Goal: Navigation & Orientation: Understand site structure

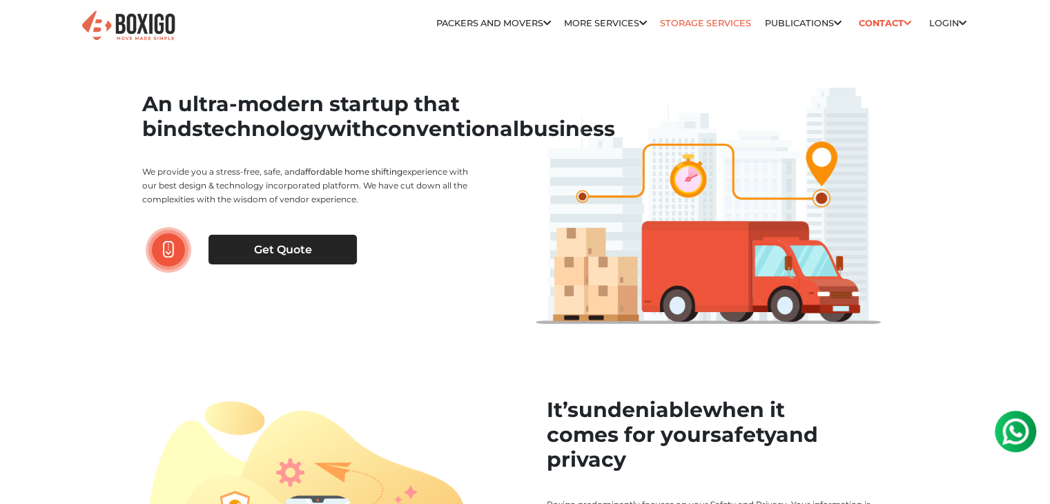
click at [708, 27] on link "Storage Services" at bounding box center [705, 23] width 91 height 10
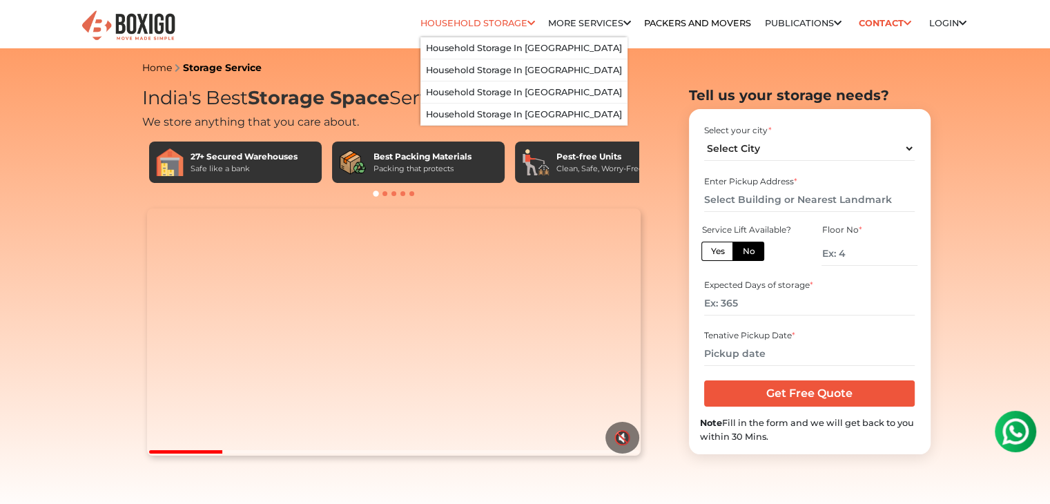
click at [483, 20] on link "Household Storage" at bounding box center [478, 23] width 115 height 10
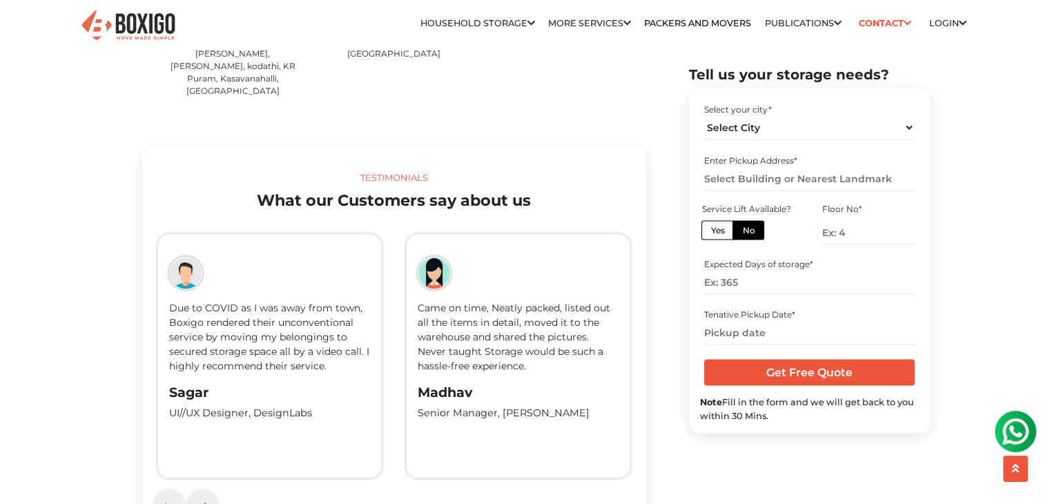
scroll to position [2901, 0]
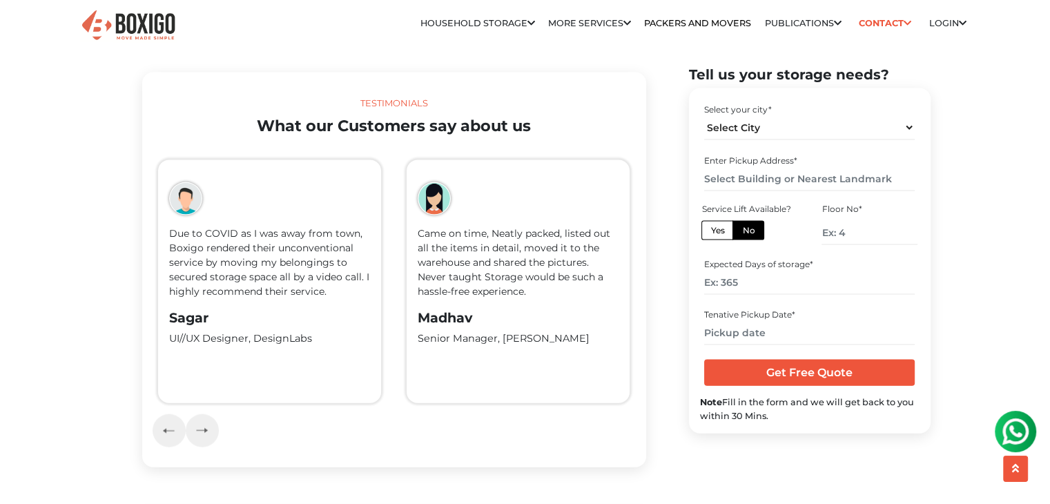
click at [227, 233] on p "Due to COVID as I was away from town, Boxigo rendered their unconventional serv…" at bounding box center [269, 263] width 201 height 73
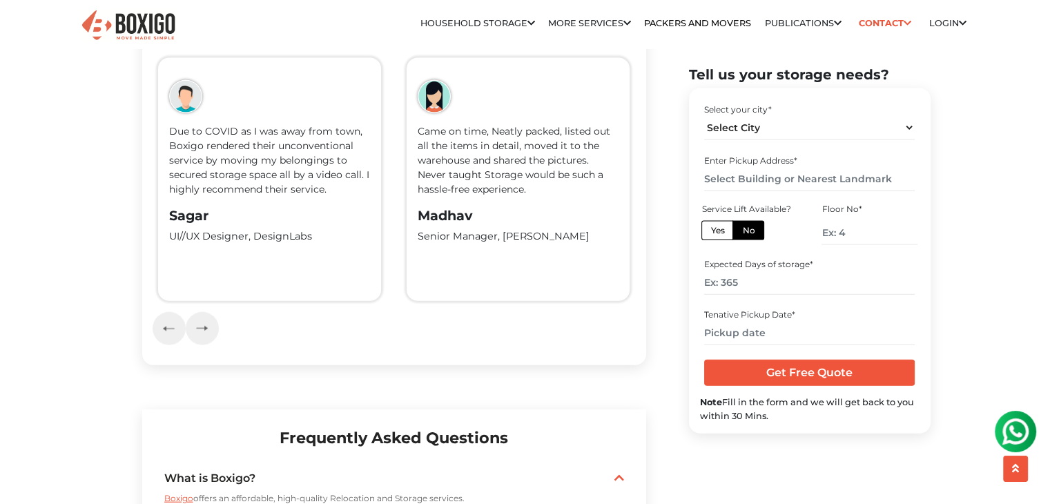
scroll to position [3005, 0]
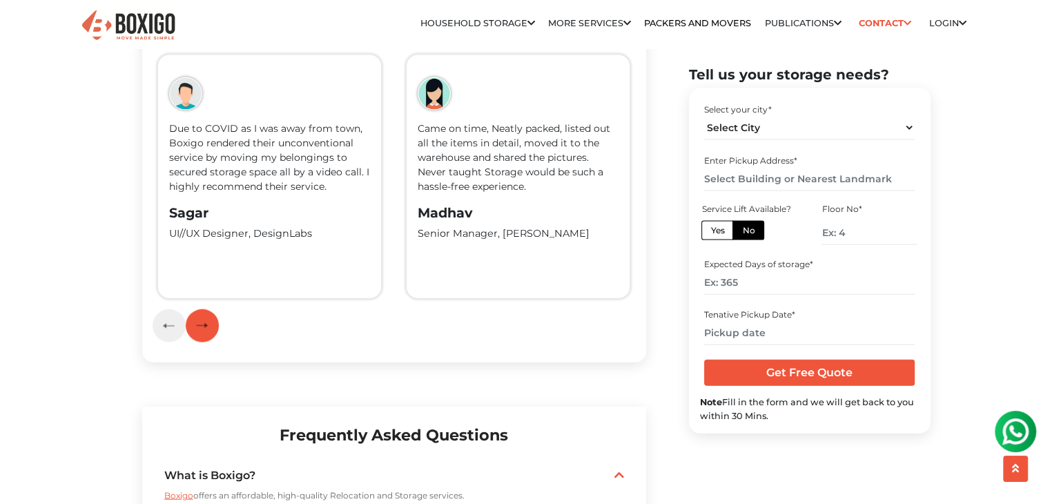
click at [206, 323] on img "button" at bounding box center [202, 326] width 12 height 6
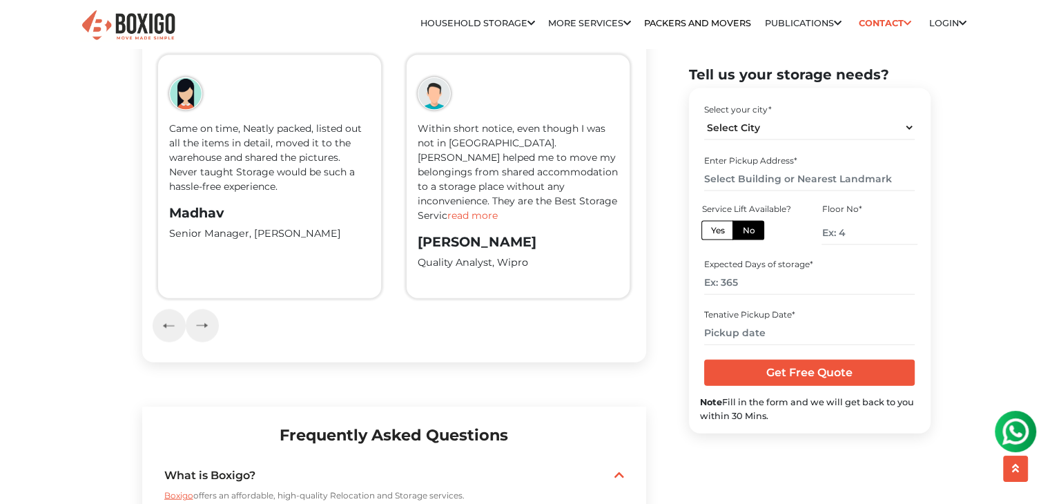
click at [498, 209] on span "read more" at bounding box center [473, 215] width 50 height 12
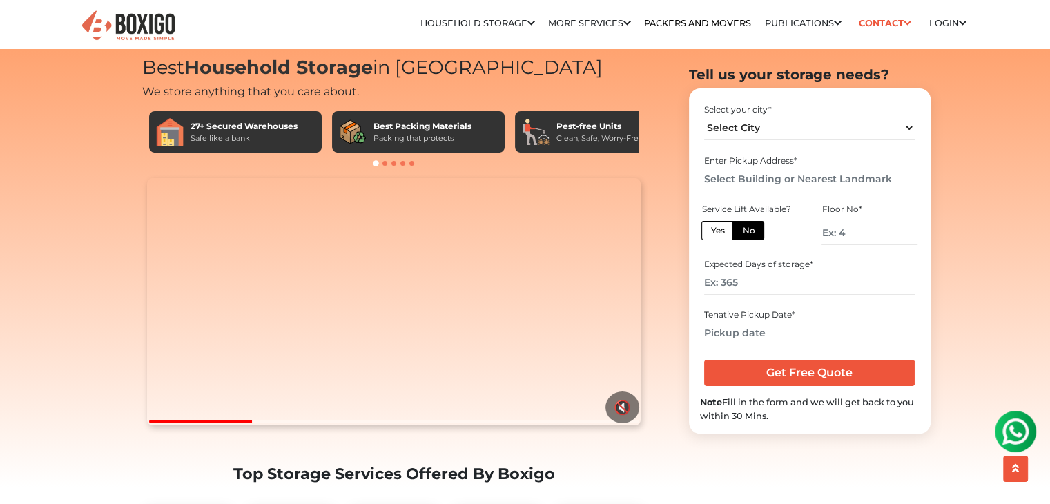
scroll to position [0, 0]
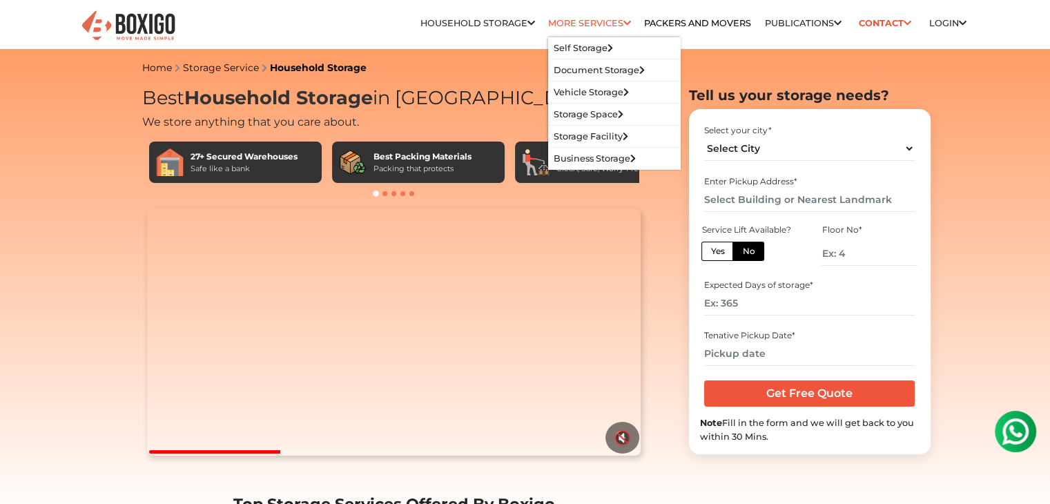
click at [579, 21] on link "More services" at bounding box center [589, 23] width 83 height 10
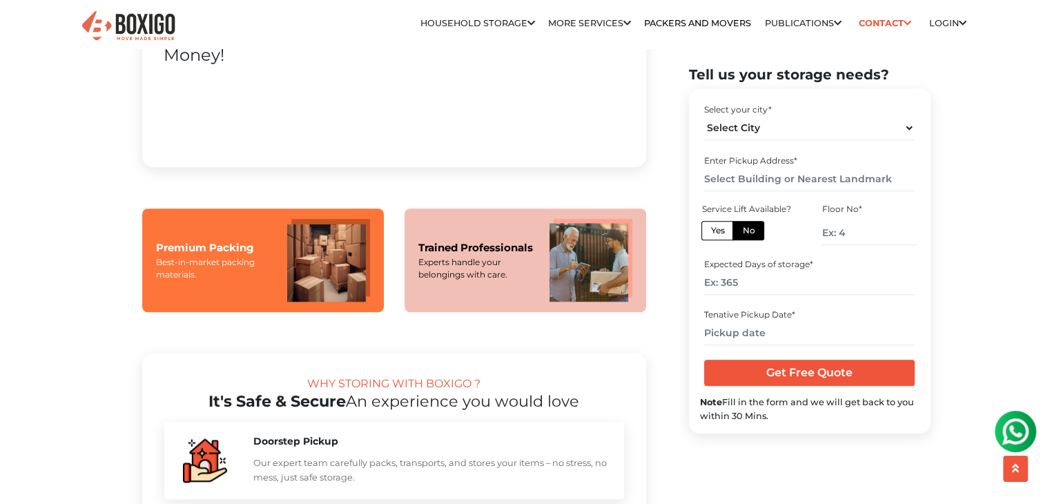
scroll to position [1008, 0]
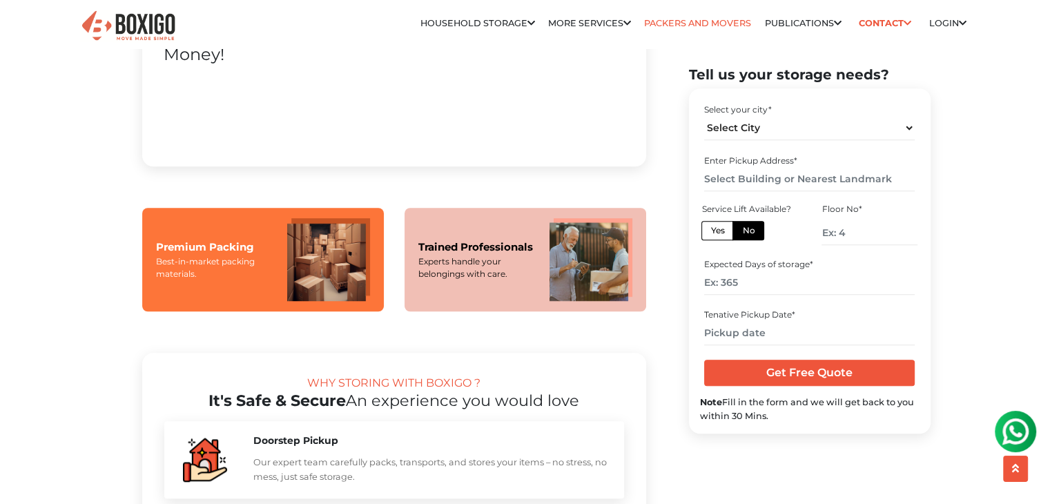
click at [709, 23] on link "Packers and Movers" at bounding box center [697, 23] width 107 height 10
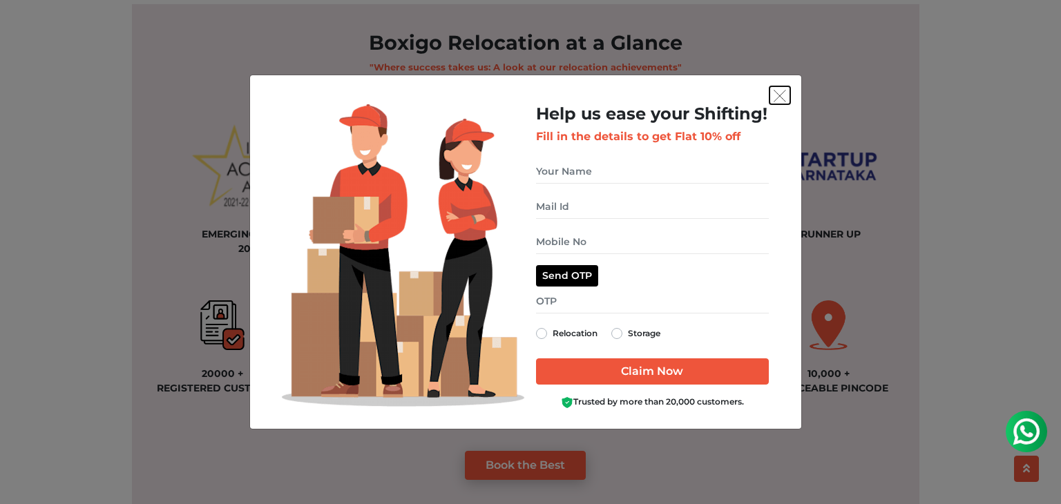
click at [779, 90] on img "get free quote dialog" at bounding box center [779, 96] width 12 height 12
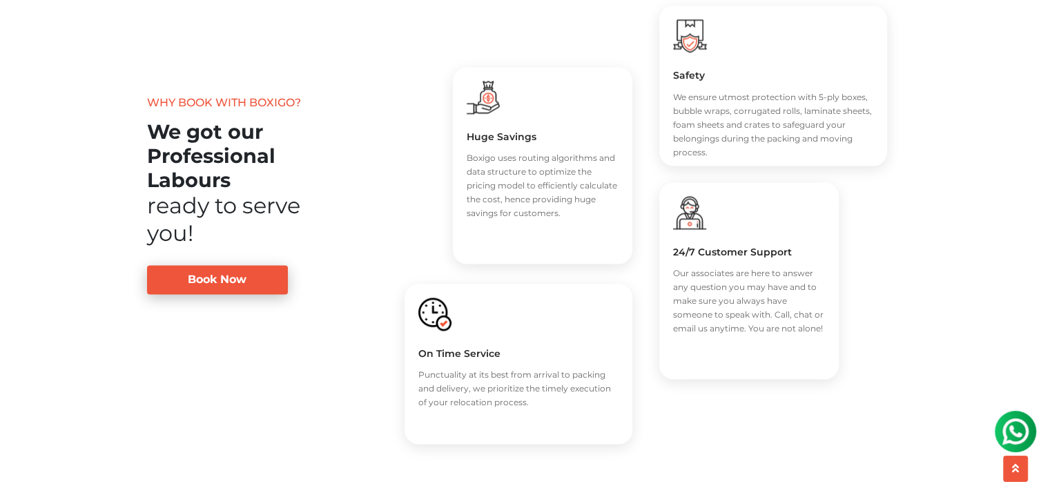
scroll to position [2094, 0]
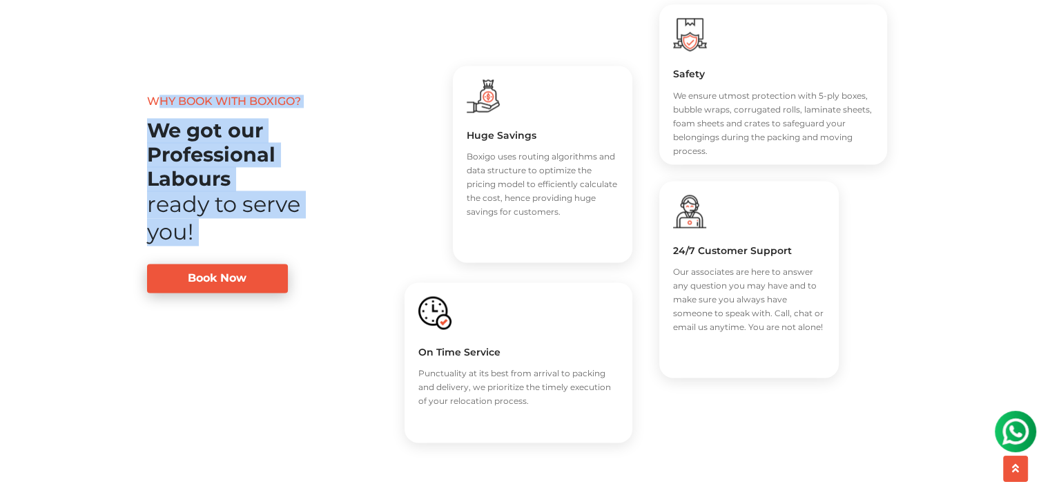
drag, startPoint x: 148, startPoint y: 99, endPoint x: 278, endPoint y: 270, distance: 214.8
click at [278, 270] on div "Why book with Boxigo? We got our Professional Labours ready to serve you! Book …" at bounding box center [235, 193] width 186 height 207
copy div "Why book with Boxigo? We got our Professional Labours ready to serve you! Book …"
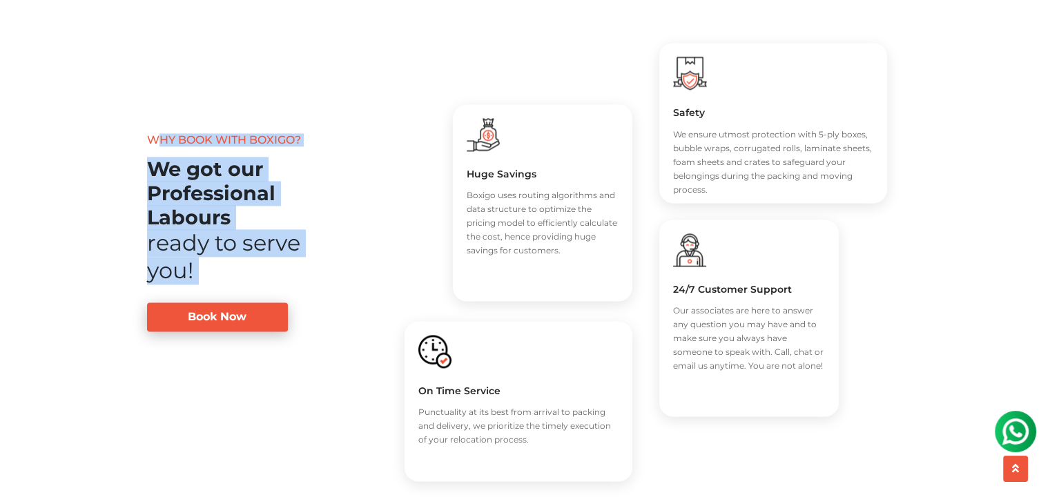
scroll to position [2055, 0]
drag, startPoint x: 561, startPoint y: 251, endPoint x: 459, endPoint y: 165, distance: 133.3
click at [459, 165] on div "Huge Savings Boxigo uses routing algorithms and data structure to optimize the …" at bounding box center [543, 202] width 180 height 197
copy div "Huge Savings Boxigo uses routing algorithms and data structure to optimize the …"
click at [485, 139] on img at bounding box center [483, 134] width 33 height 33
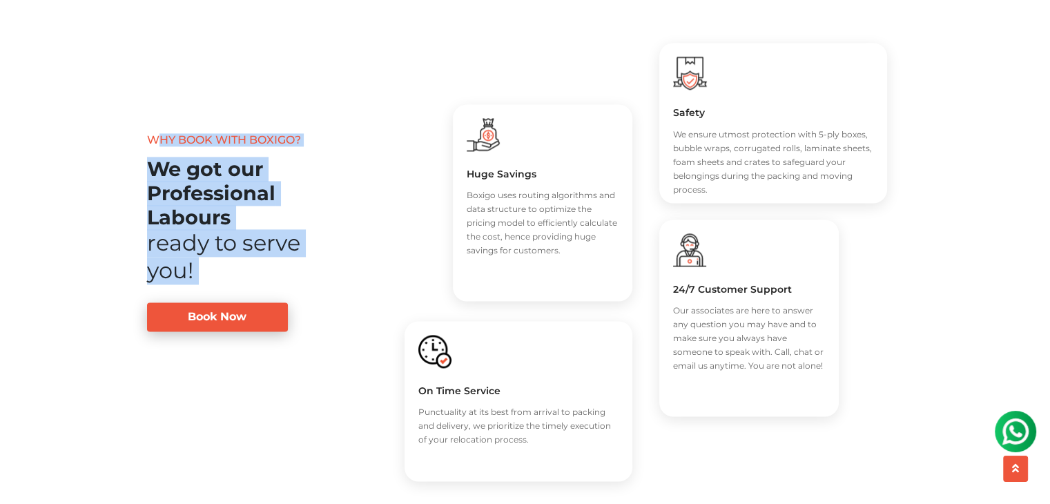
click at [485, 139] on img at bounding box center [483, 134] width 33 height 33
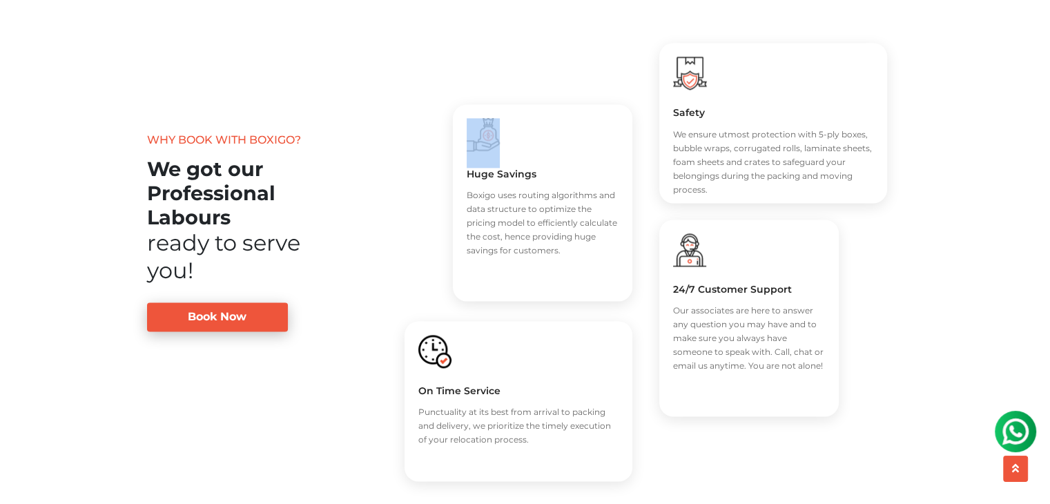
drag, startPoint x: 461, startPoint y: 114, endPoint x: 494, endPoint y: 142, distance: 43.6
click at [494, 142] on div "Huge Savings Boxigo uses routing algorithms and data structure to optimize the …" at bounding box center [543, 202] width 180 height 197
copy div
